Goal: Task Accomplishment & Management: Use online tool/utility

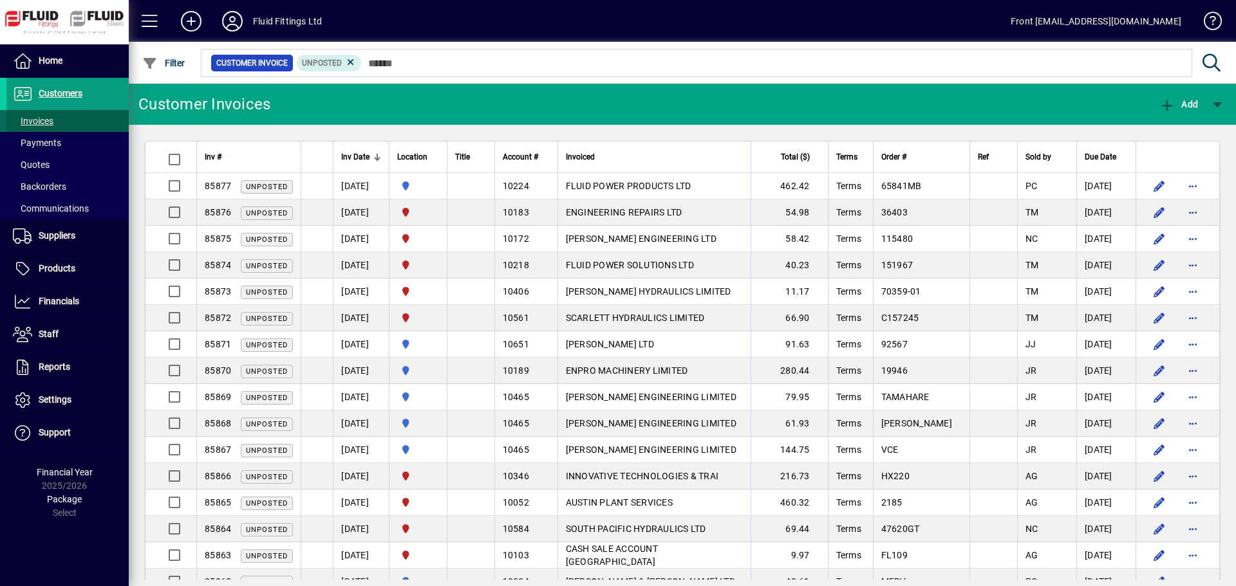
click at [82, 122] on span at bounding box center [67, 121] width 122 height 31
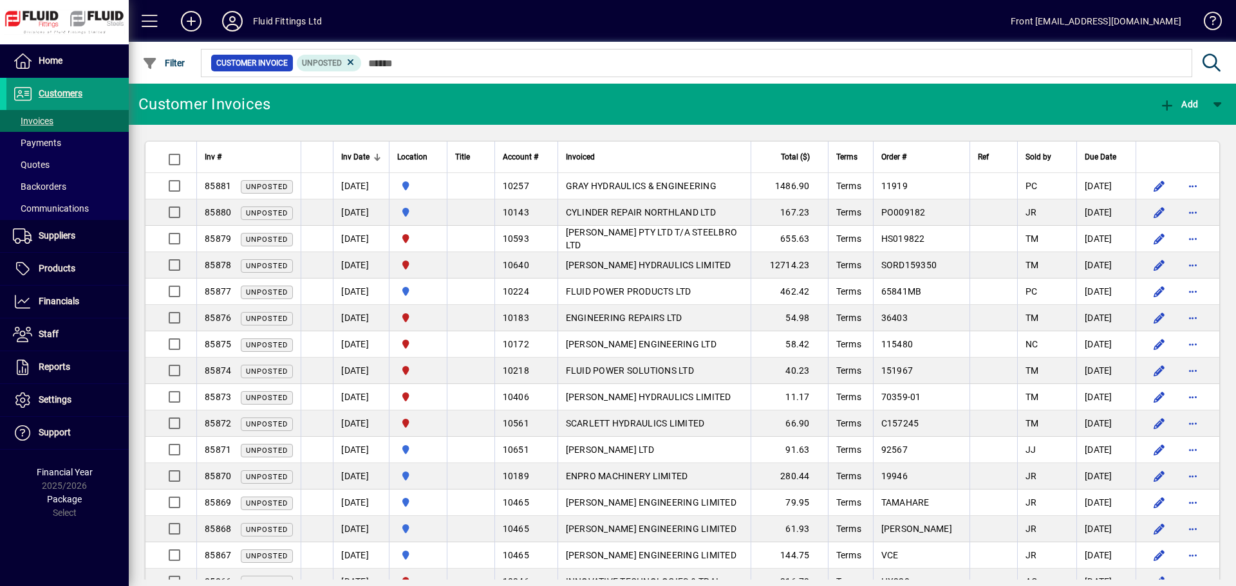
click at [89, 89] on span at bounding box center [67, 94] width 122 height 31
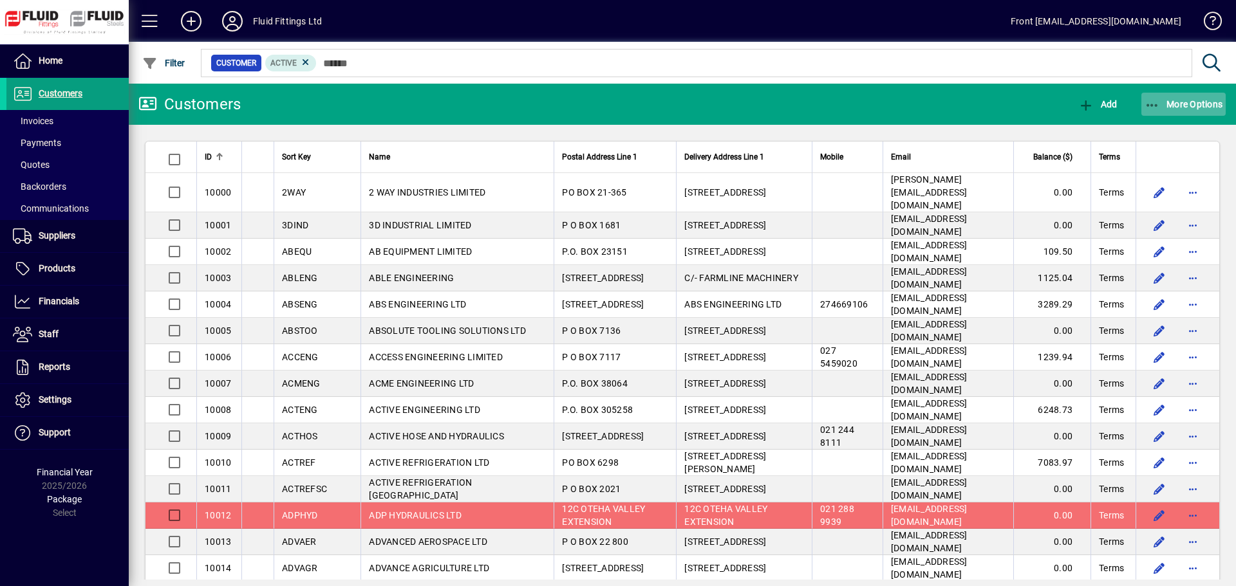
click at [1162, 104] on span "More Options" at bounding box center [1183, 104] width 79 height 10
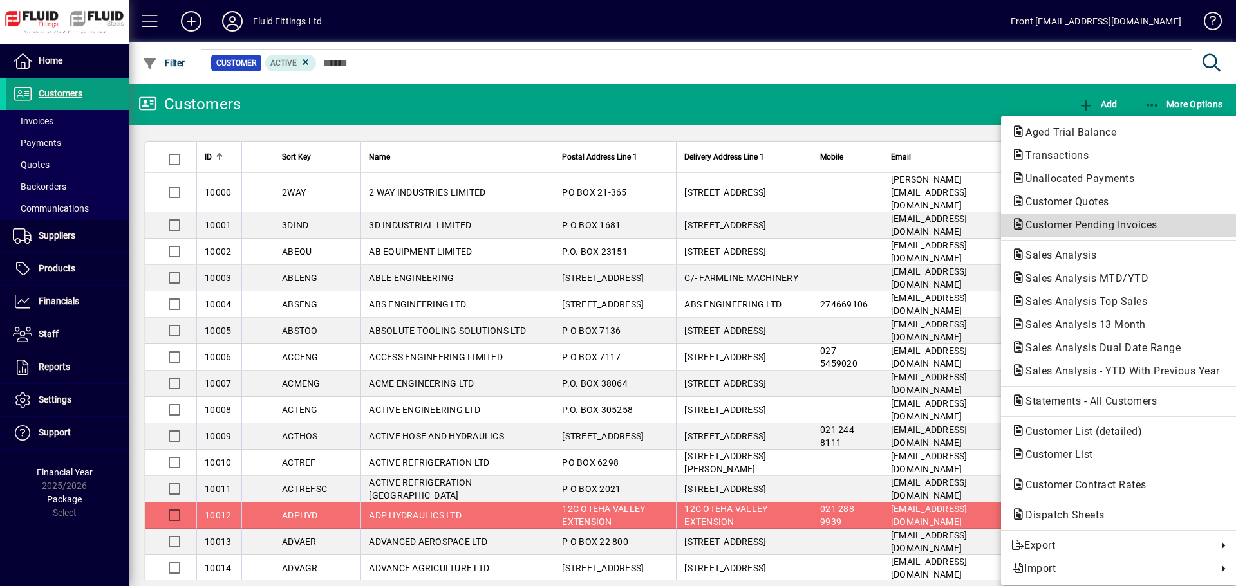
click at [1090, 223] on span "Customer Pending Invoices" at bounding box center [1087, 225] width 153 height 12
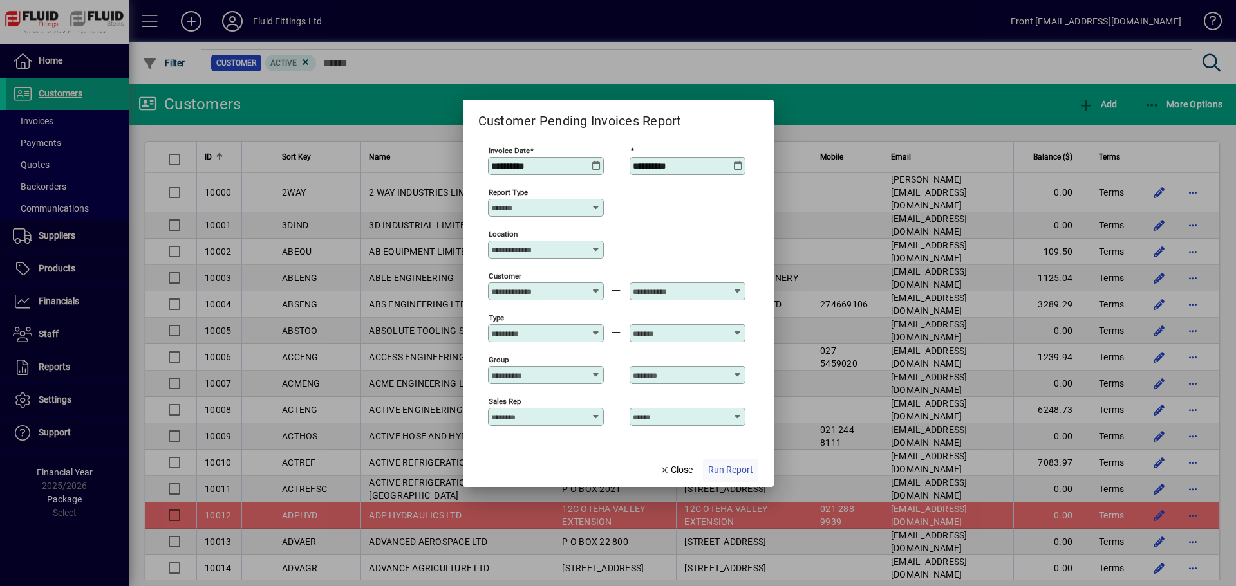
click at [738, 474] on span "Run Report" at bounding box center [730, 470] width 45 height 14
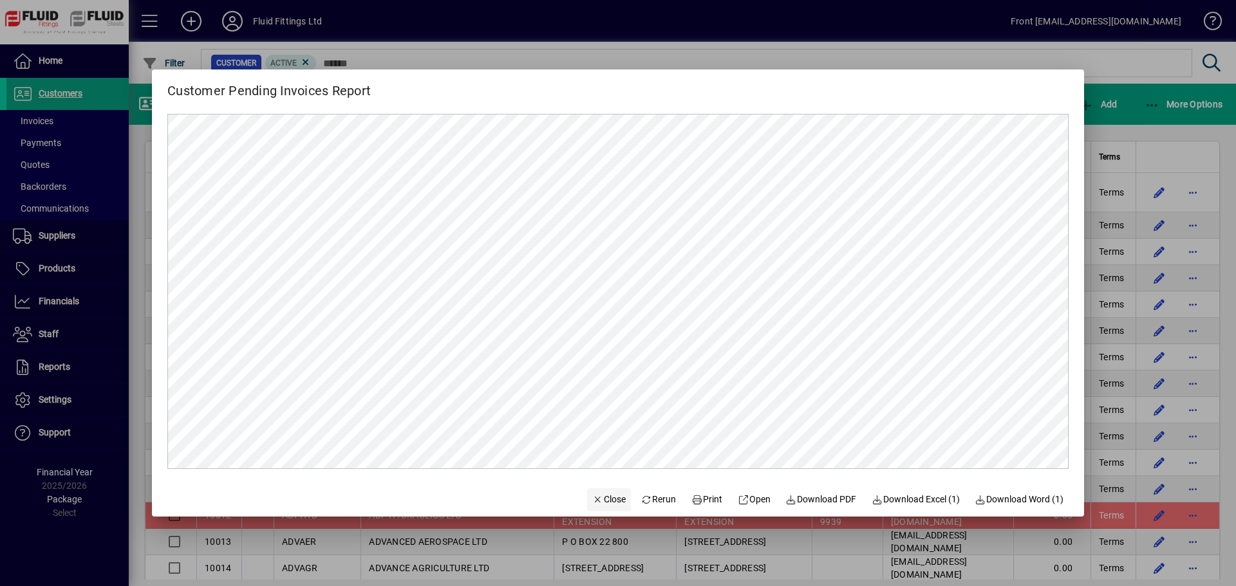
click at [608, 498] on span "Close" at bounding box center [608, 500] width 33 height 14
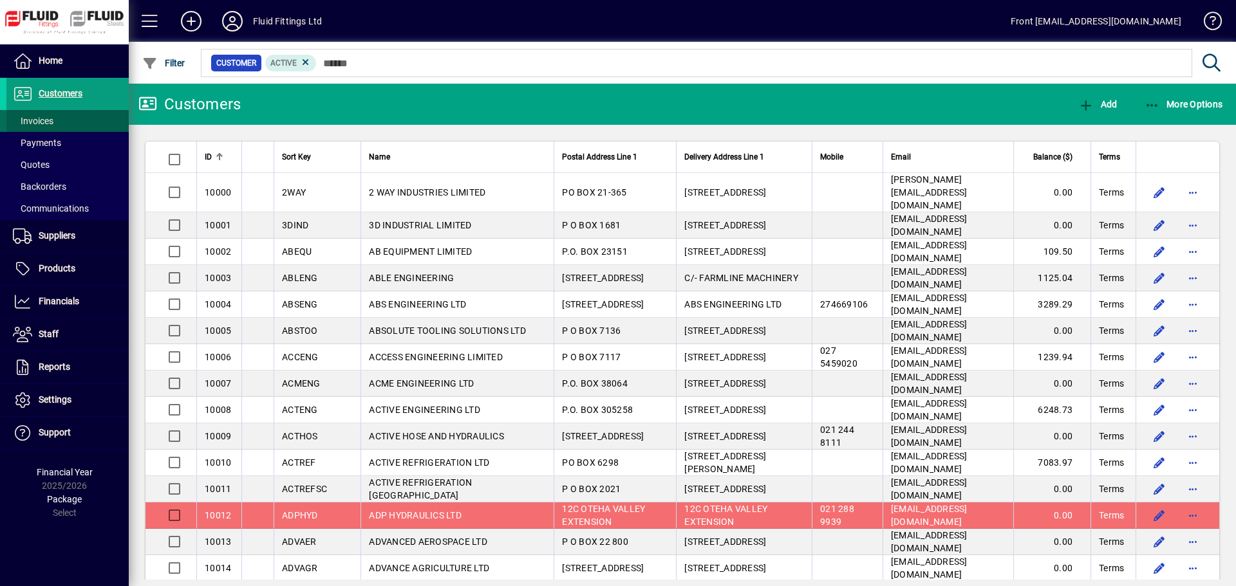
click at [36, 113] on span at bounding box center [67, 121] width 122 height 31
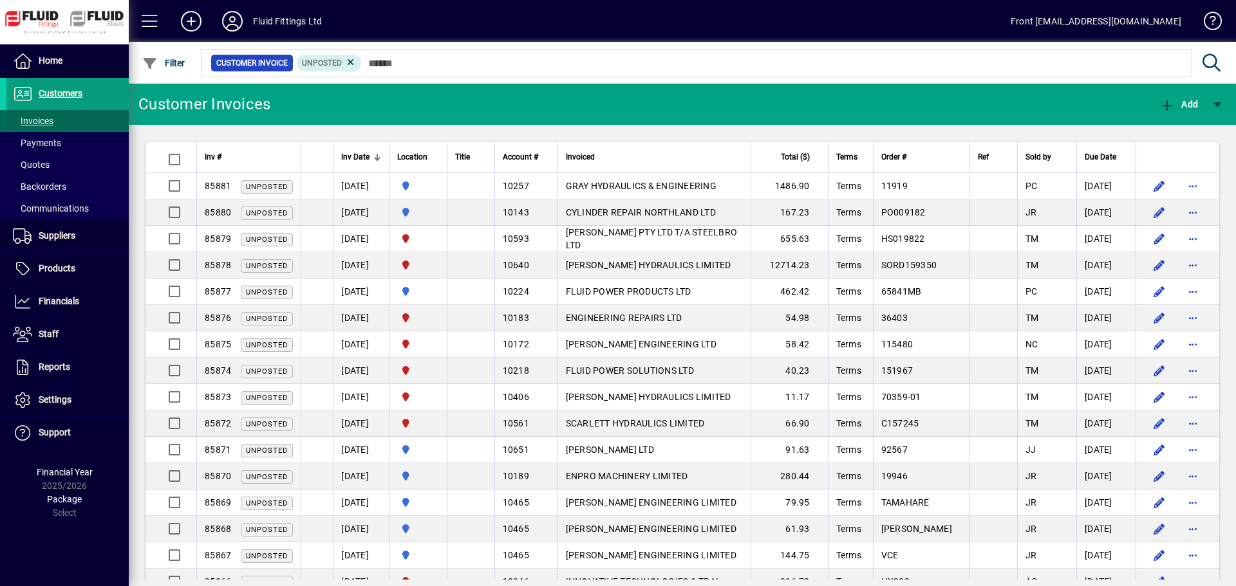
click at [42, 118] on span "Invoices" at bounding box center [33, 121] width 41 height 10
click at [37, 93] on span "Customers" at bounding box center [44, 93] width 76 height 15
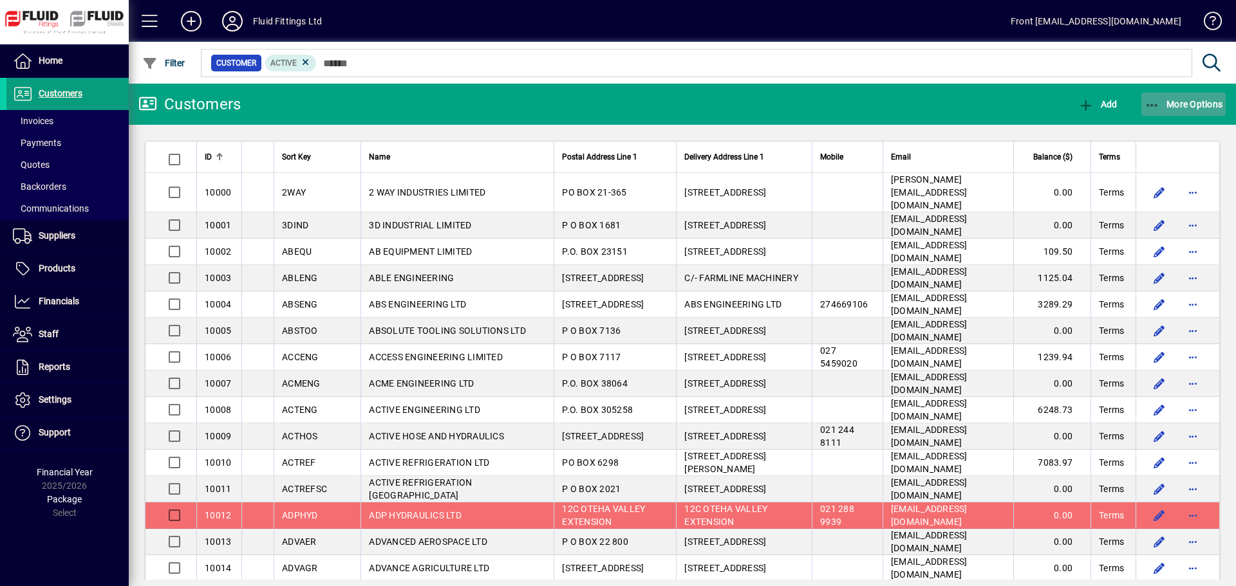
click at [1156, 104] on icon "button" at bounding box center [1152, 105] width 16 height 13
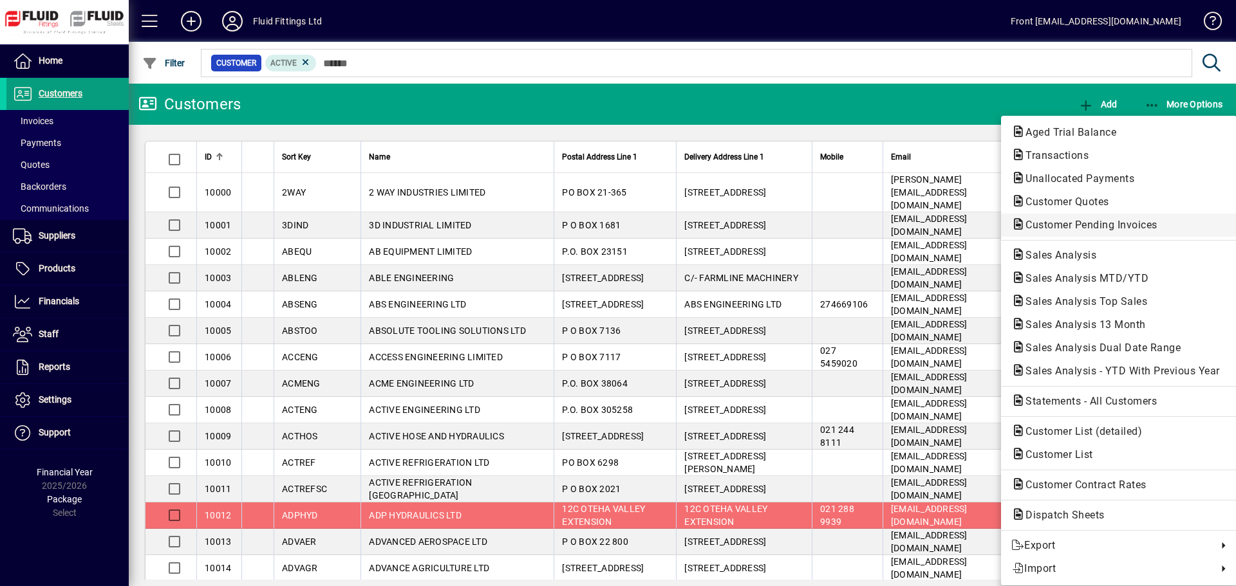
click at [1086, 219] on span "Customer Pending Invoices" at bounding box center [1087, 225] width 153 height 12
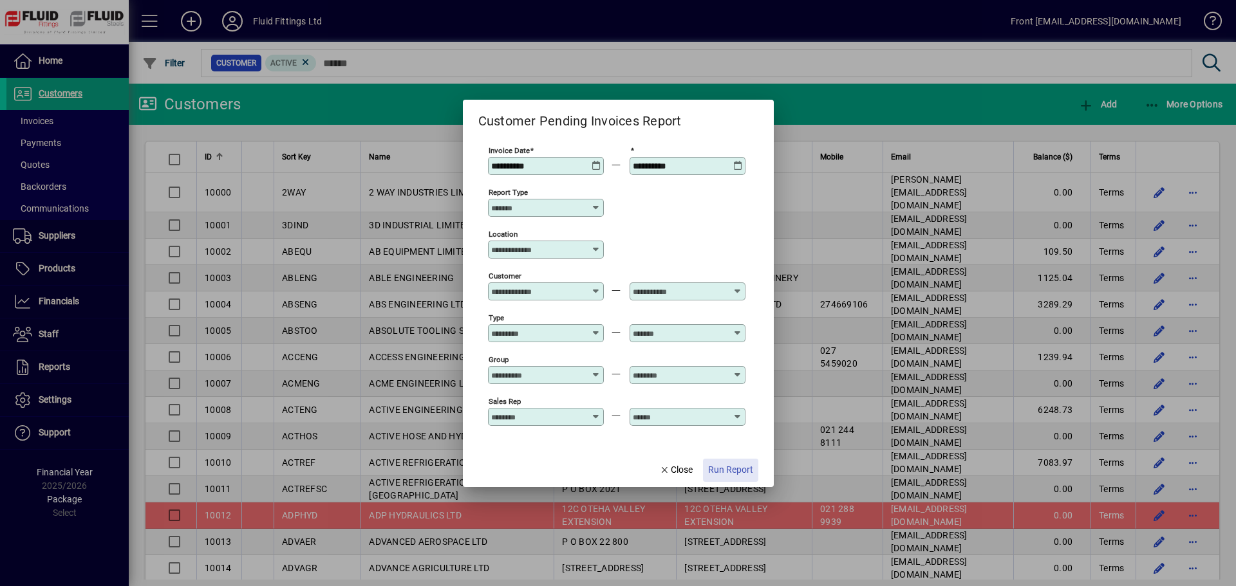
click at [740, 470] on span "Run Report" at bounding box center [730, 470] width 45 height 14
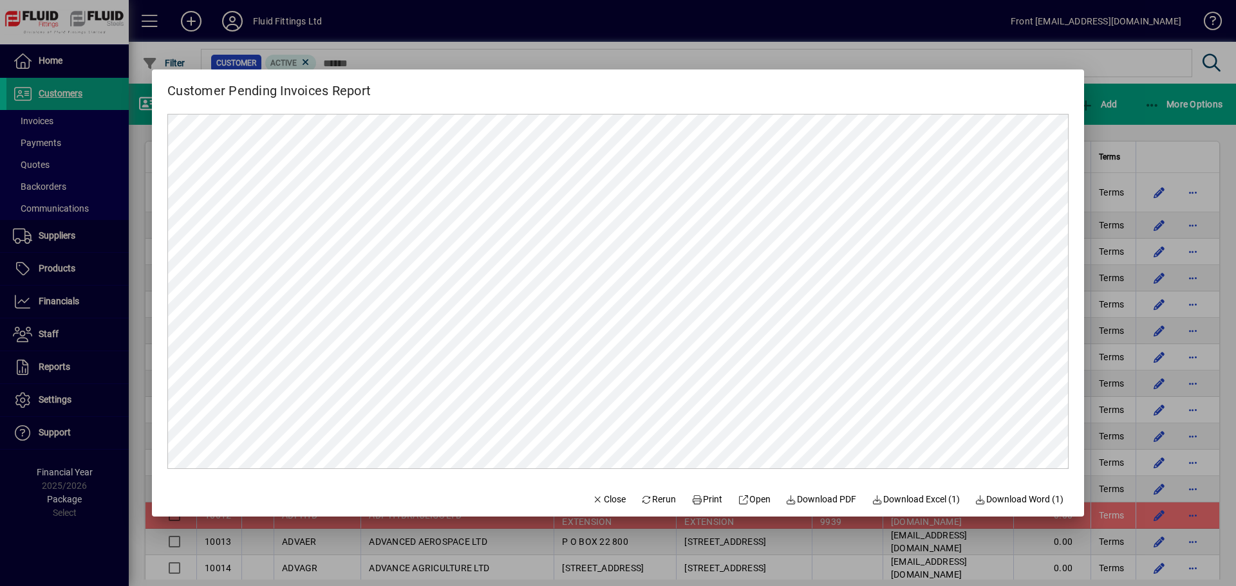
click at [46, 119] on div at bounding box center [618, 293] width 1236 height 586
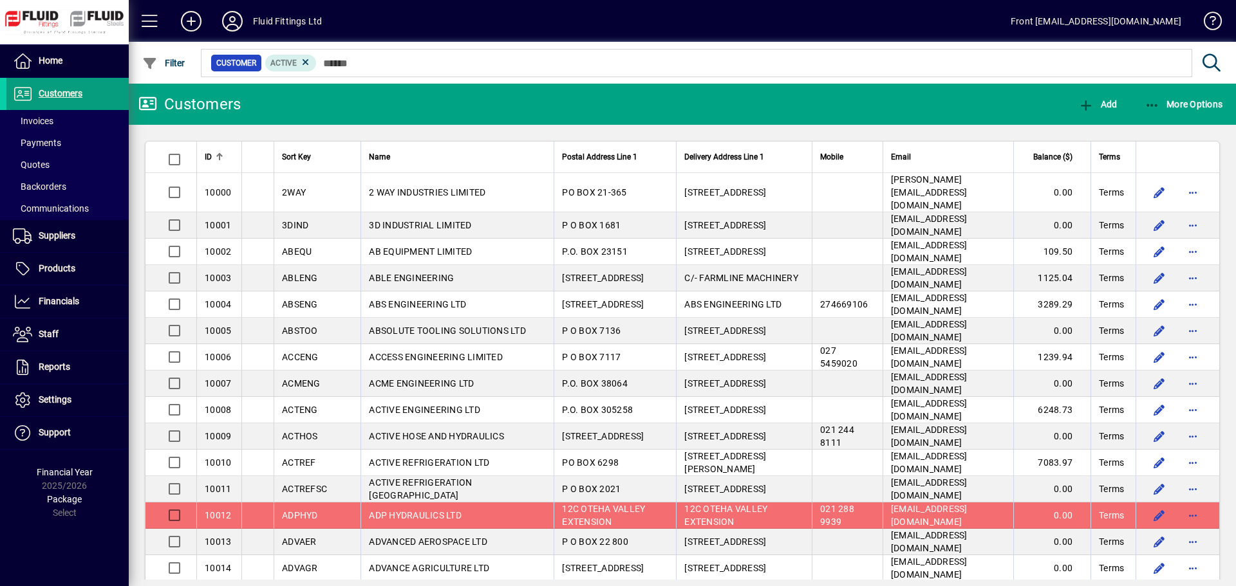
click at [46, 119] on span "Invoices" at bounding box center [33, 121] width 41 height 10
